Goal: Task Accomplishment & Management: Use online tool/utility

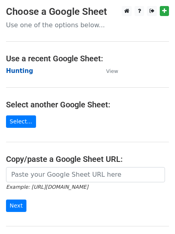
click at [20, 68] on strong "Hunting" at bounding box center [19, 70] width 27 height 7
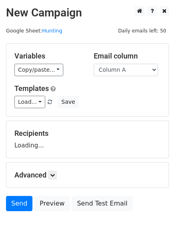
scroll to position [45, 0]
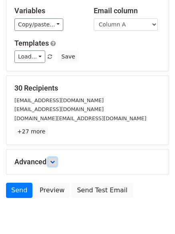
click at [54, 164] on link at bounding box center [52, 162] width 9 height 9
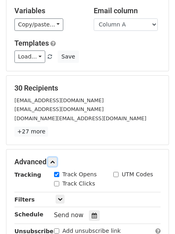
scroll to position [142, 0]
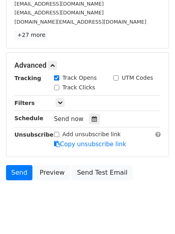
click at [60, 88] on div "Track Clicks" at bounding box center [74, 87] width 41 height 8
click at [56, 87] on input "Track Clicks" at bounding box center [56, 87] width 5 height 5
checkbox input "true"
click at [91, 122] on div at bounding box center [94, 119] width 11 height 10
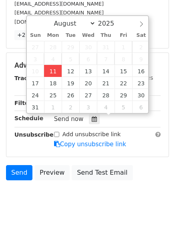
type input "2025-08-11 12:00"
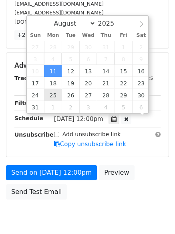
scroll to position [0, 0]
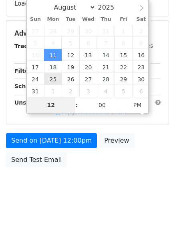
type input "4"
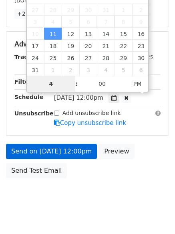
scroll to position [175, 0]
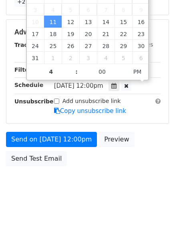
type input "2025-08-11 16:00"
click at [58, 130] on form "Variables Copy/paste... {{Column A}} {{Column B}} {{Column C}} Email column Col…" at bounding box center [87, 19] width 163 height 302
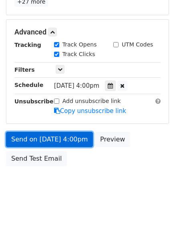
click at [58, 142] on link "Send on Aug 11 at 4:00pm" at bounding box center [49, 139] width 87 height 15
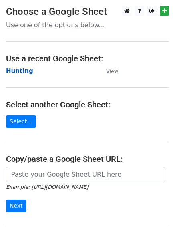
click at [24, 74] on strong "Hunting" at bounding box center [19, 70] width 27 height 7
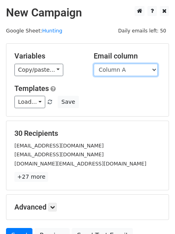
click at [120, 73] on select "Column A Column B Column C" at bounding box center [126, 70] width 64 height 12
select select "Column B"
click at [94, 64] on select "Column A Column B Column C" at bounding box center [126, 70] width 64 height 12
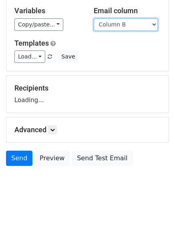
scroll to position [45, 0]
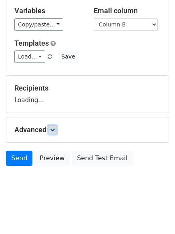
click at [55, 129] on form "Variables Copy/paste... {{Column A}} {{Column B}} {{Column C}} Email column Col…" at bounding box center [87, 84] width 163 height 172
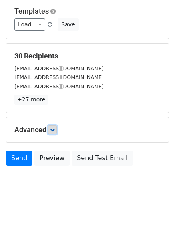
click at [53, 130] on icon at bounding box center [52, 130] width 5 height 5
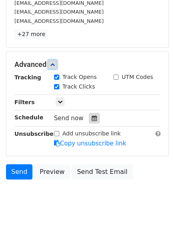
scroll to position [144, 0]
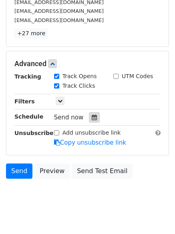
click at [89, 121] on div at bounding box center [94, 117] width 11 height 10
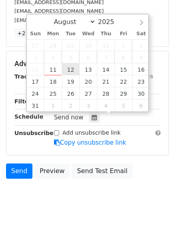
type input "2025-08-12 12:00"
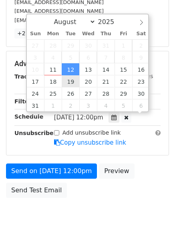
scroll to position [0, 0]
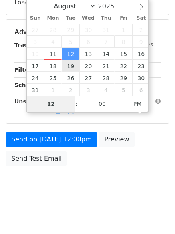
type input "5"
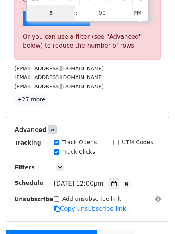
scroll to position [332, 0]
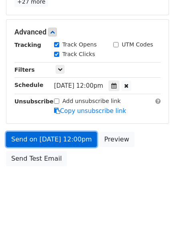
type input "2025-08-12 17:00"
click at [55, 142] on link "Send on Aug 12 at 12:00pm" at bounding box center [51, 139] width 91 height 15
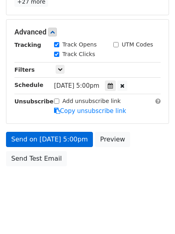
scroll to position [143, 0]
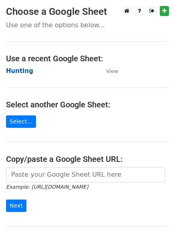
click at [28, 71] on strong "Hunting" at bounding box center [19, 70] width 27 height 7
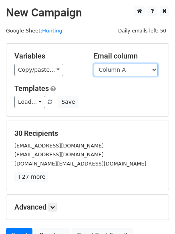
drag, startPoint x: 120, startPoint y: 76, endPoint x: 119, endPoint y: 89, distance: 13.7
click at [120, 76] on div "Variables Copy/paste... {{Column A}} {{Column B}} {{Column C}} Email column Col…" at bounding box center [87, 80] width 162 height 73
click at [114, 69] on select "Column A Column B Column C" at bounding box center [126, 70] width 64 height 12
click at [110, 70] on select "Column A Column B Column C" at bounding box center [126, 70] width 64 height 12
select select "Column C"
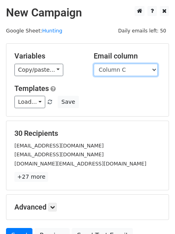
click at [94, 64] on select "Column A Column B Column C" at bounding box center [126, 70] width 64 height 12
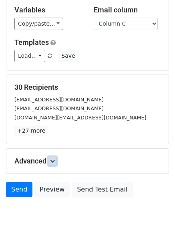
click at [57, 157] on link at bounding box center [52, 161] width 9 height 9
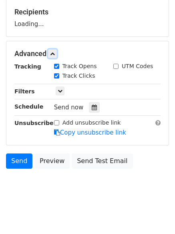
scroll to position [122, 0]
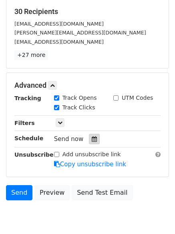
click at [89, 139] on div at bounding box center [94, 139] width 11 height 10
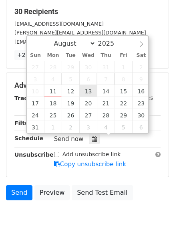
type input "2025-08-13 12:00"
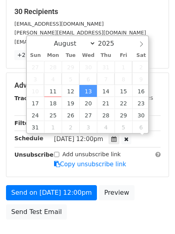
scroll to position [0, 0]
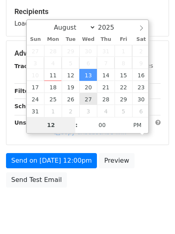
type input "6"
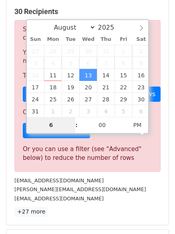
scroll to position [332, 0]
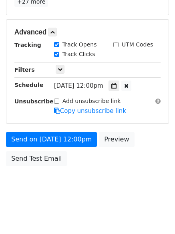
type input "2025-08-13 18:00"
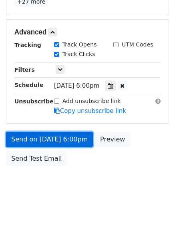
click at [51, 134] on link "Send on Aug 13 at 6:00pm" at bounding box center [49, 139] width 87 height 15
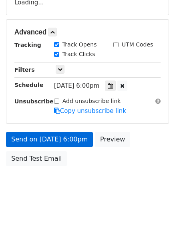
scroll to position [175, 0]
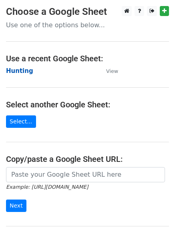
click at [23, 73] on strong "Hunting" at bounding box center [19, 70] width 27 height 7
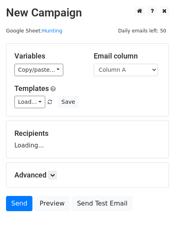
scroll to position [45, 0]
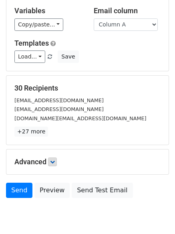
click at [56, 158] on div "Advanced Tracking Track Opens UTM Codes Track Clicks Filters Only include sprea…" at bounding box center [87, 162] width 162 height 25
click at [56, 158] on link at bounding box center [52, 162] width 9 height 9
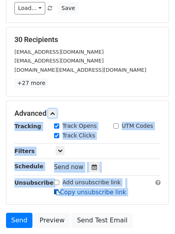
scroll to position [142, 0]
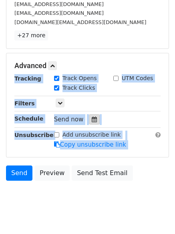
click at [92, 117] on icon at bounding box center [94, 120] width 5 height 6
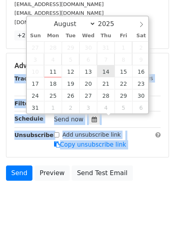
type input "2025-08-14 12:00"
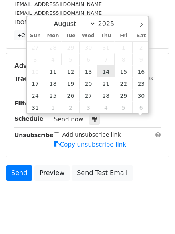
scroll to position [0, 0]
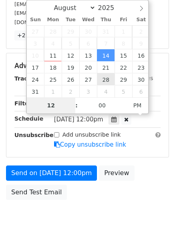
type input "7"
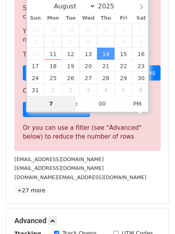
scroll to position [332, 0]
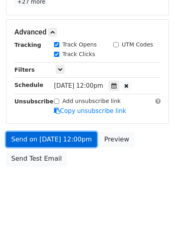
type input "2025-08-14 19:00"
click at [54, 139] on link "Send on Aug 14 at 12:00pm" at bounding box center [51, 139] width 91 height 15
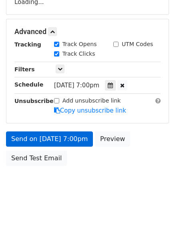
scroll to position [143, 0]
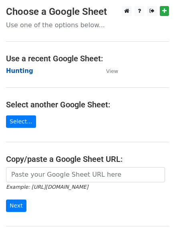
click at [19, 70] on strong "Hunting" at bounding box center [19, 70] width 27 height 7
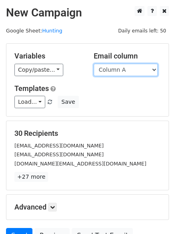
click at [120, 73] on select "Column A Column B Column C" at bounding box center [126, 70] width 64 height 12
select select "Column B"
click at [94, 64] on select "Column A Column B Column C" at bounding box center [126, 70] width 64 height 12
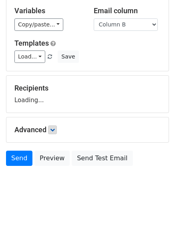
click at [55, 125] on div "Advanced Tracking Track Opens UTM Codes Track Clicks Filters Only include sprea…" at bounding box center [87, 129] width 162 height 25
click at [55, 128] on icon at bounding box center [52, 130] width 5 height 5
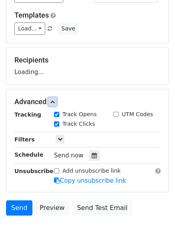
scroll to position [116, 0]
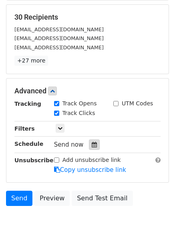
click at [92, 144] on icon at bounding box center [94, 145] width 5 height 6
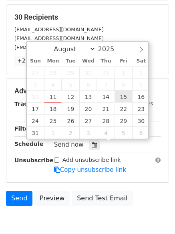
type input "[DATE] 12:00"
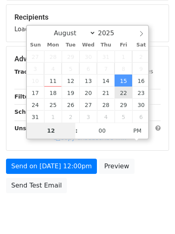
type input "8"
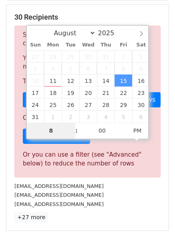
scroll to position [332, 0]
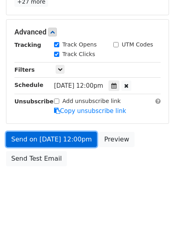
type input "[DATE] 20:00"
click at [61, 141] on link "Send on [DATE] 12:00pm" at bounding box center [51, 139] width 91 height 15
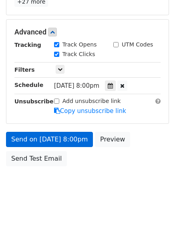
scroll to position [143, 0]
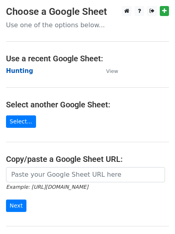
click at [19, 71] on strong "Hunting" at bounding box center [19, 70] width 27 height 7
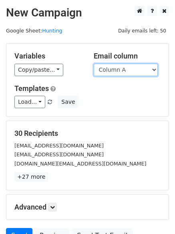
click at [131, 71] on select "Column A Column B Column C" at bounding box center [126, 70] width 64 height 12
select select "Column C"
click at [94, 64] on select "Column A Column B Column C" at bounding box center [126, 70] width 64 height 12
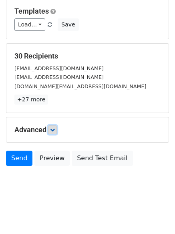
click at [57, 128] on link at bounding box center [52, 130] width 9 height 9
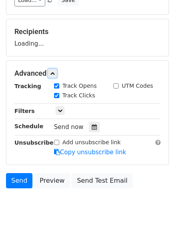
scroll to position [124, 0]
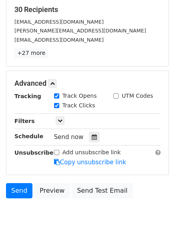
drag, startPoint x: 88, startPoint y: 137, endPoint x: 99, endPoint y: 138, distance: 11.7
click at [92, 137] on icon at bounding box center [94, 137] width 5 height 6
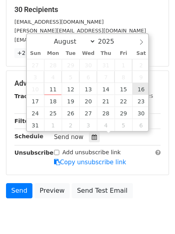
type input "[DATE] 12:00"
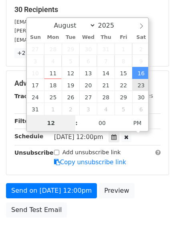
type input "9"
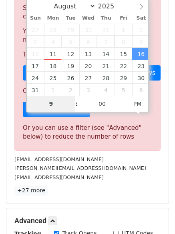
scroll to position [332, 0]
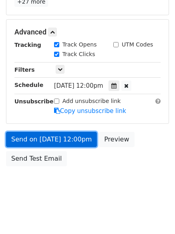
type input "2025-08-16 21:00"
click at [56, 141] on link "Send on Aug 16 at 12:00pm" at bounding box center [51, 139] width 91 height 15
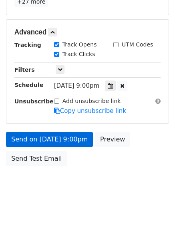
scroll to position [143, 0]
